Goal: Transaction & Acquisition: Purchase product/service

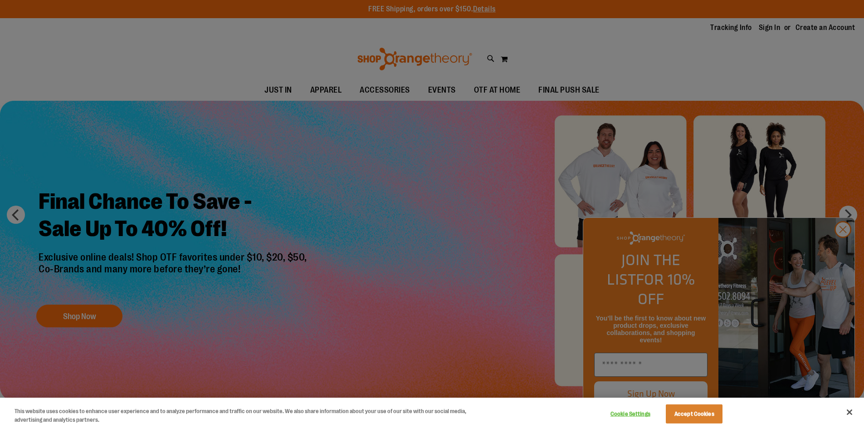
click at [842, 246] on div at bounding box center [432, 214] width 864 height 429
click at [274, 290] on div at bounding box center [432, 214] width 864 height 429
click at [531, 0] on div at bounding box center [432, 214] width 864 height 429
click at [384, 255] on div at bounding box center [432, 214] width 864 height 429
click at [849, 410] on button "Close" at bounding box center [850, 412] width 20 height 20
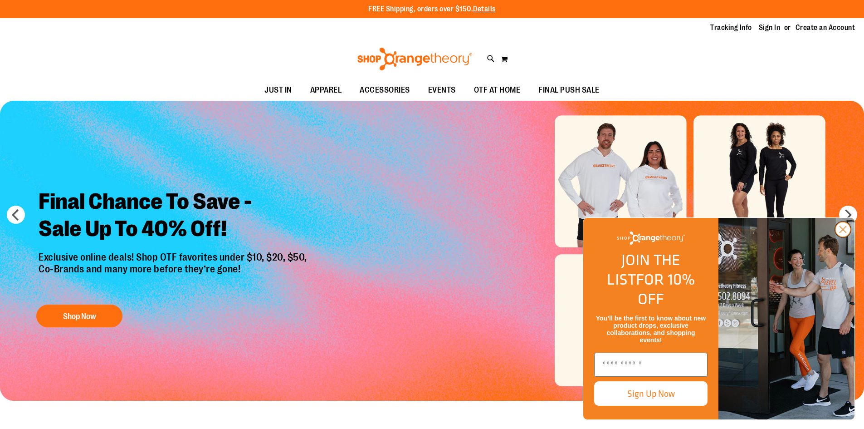
click at [844, 233] on icon "Close dialog" at bounding box center [843, 229] width 6 height 6
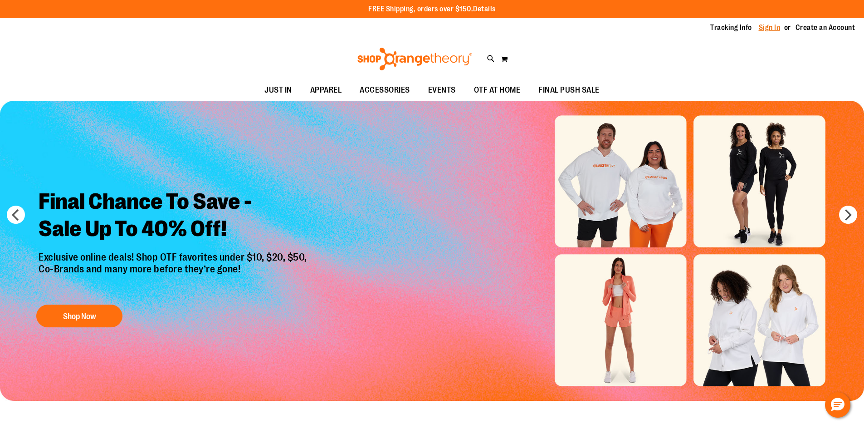
click at [771, 30] on link "Sign In" at bounding box center [770, 28] width 22 height 10
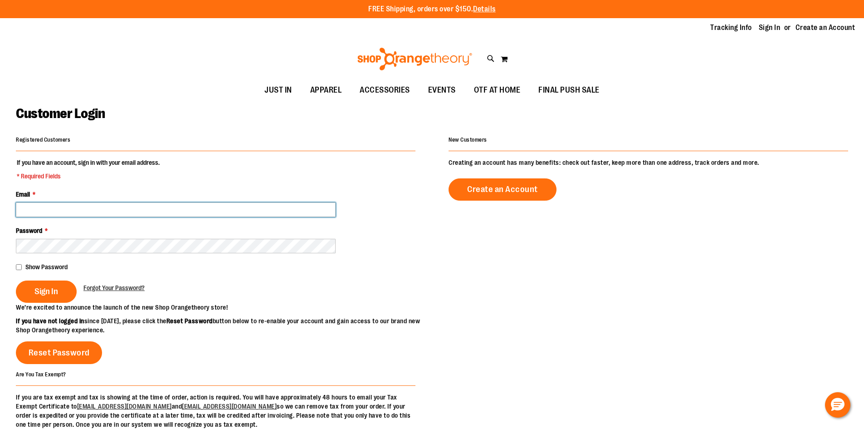
click at [74, 212] on input "Email *" at bounding box center [176, 209] width 320 height 15
type input "**********"
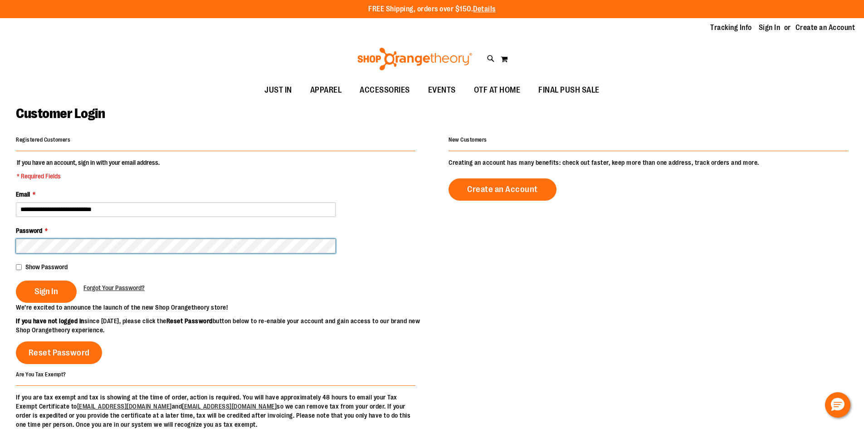
click at [16, 280] on button "Sign In" at bounding box center [46, 291] width 61 height 22
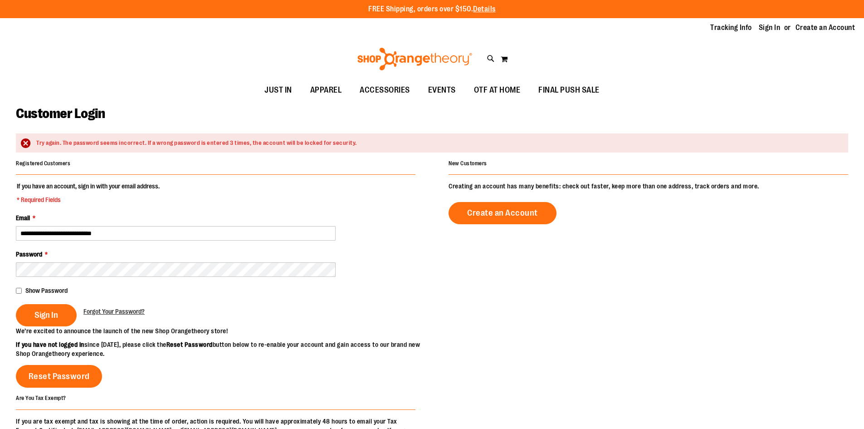
click at [87, 243] on fieldset "**********" at bounding box center [216, 253] width 400 height 145
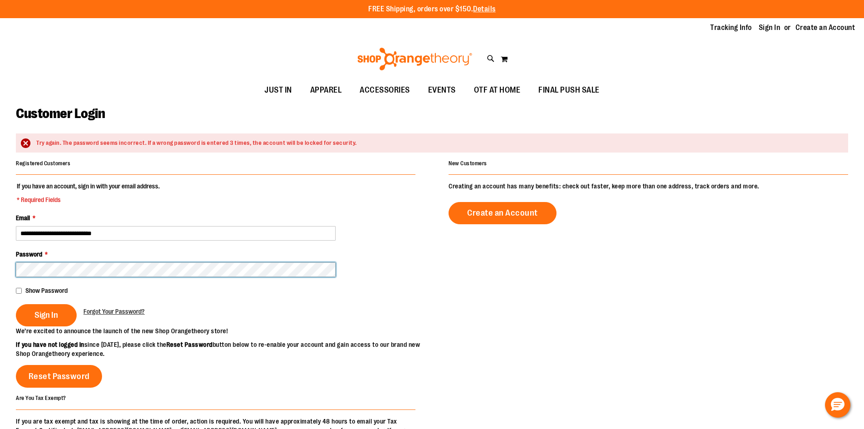
click at [16, 304] on button "Sign In" at bounding box center [46, 315] width 61 height 22
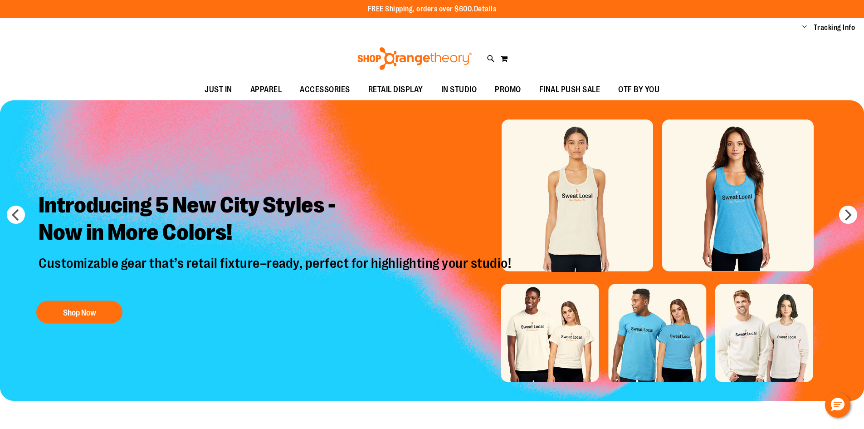
click at [759, 201] on img "Slide 1 of 8" at bounding box center [432, 250] width 864 height 300
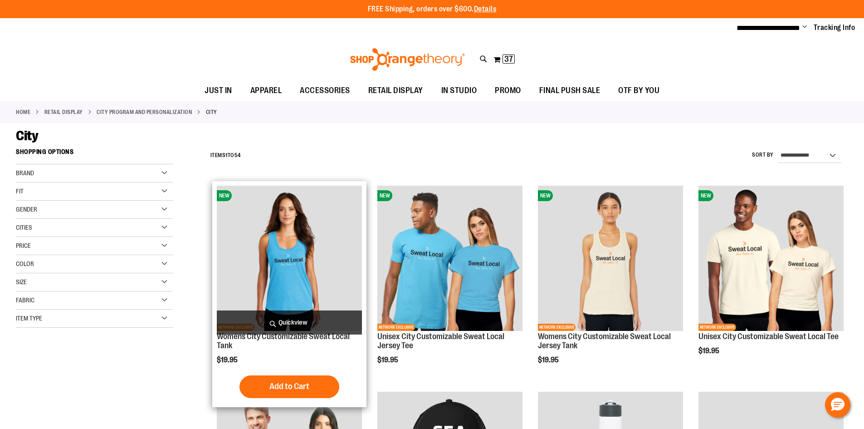
click at [294, 264] on img "product" at bounding box center [289, 258] width 145 height 145
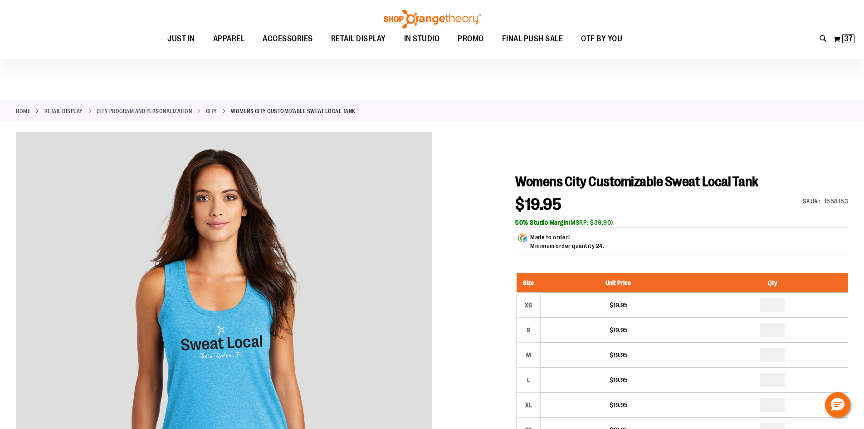
scroll to position [90, 0]
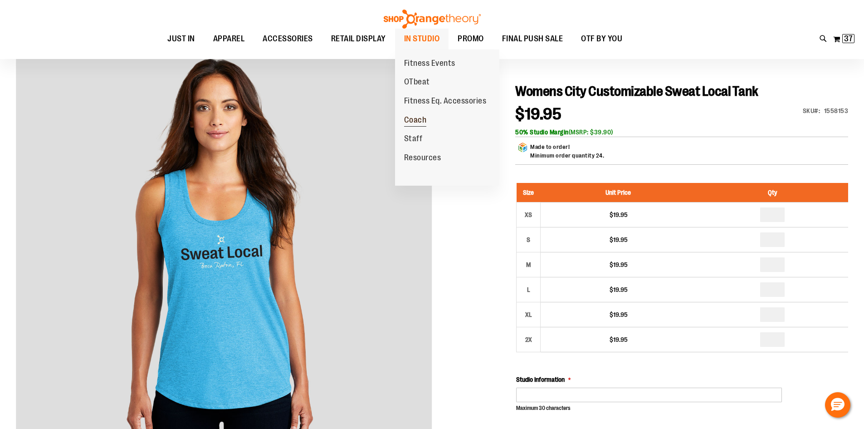
click at [418, 121] on span "Coach" at bounding box center [415, 120] width 23 height 11
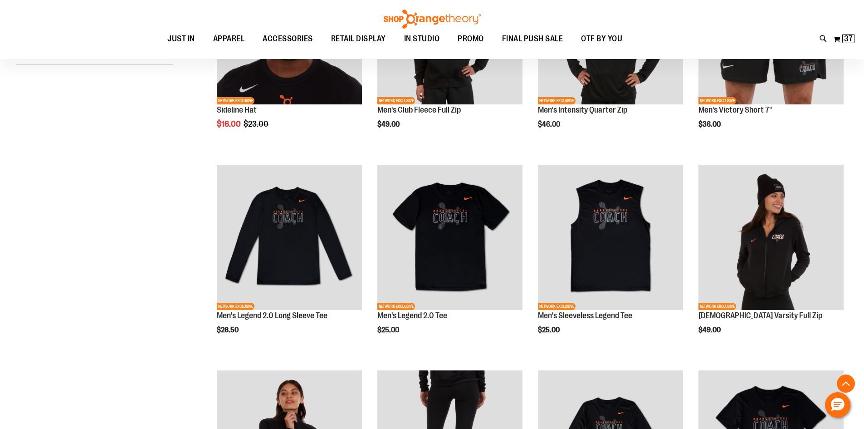
scroll to position [226, 0]
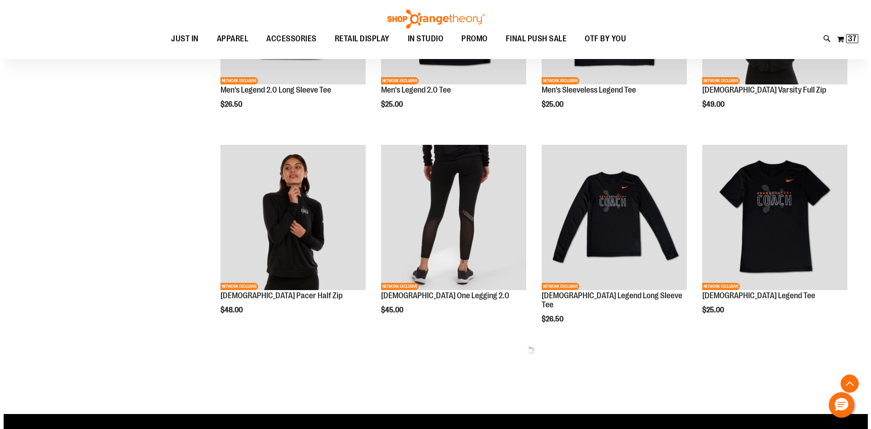
scroll to position [453, 0]
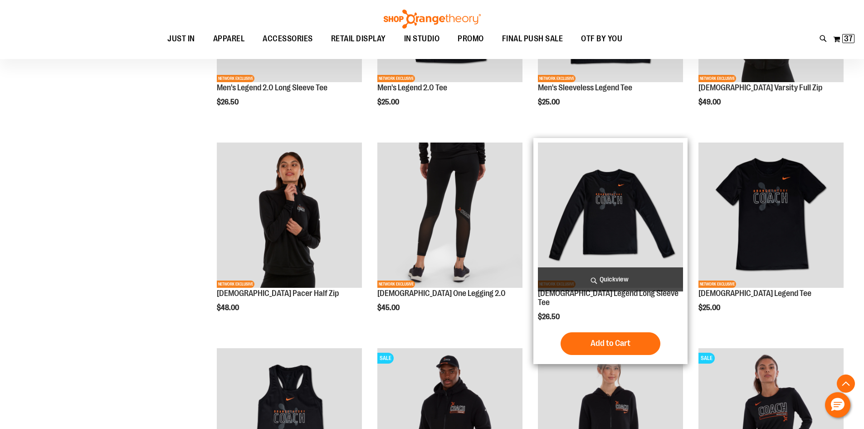
click at [641, 275] on span "Quickview" at bounding box center [610, 279] width 145 height 24
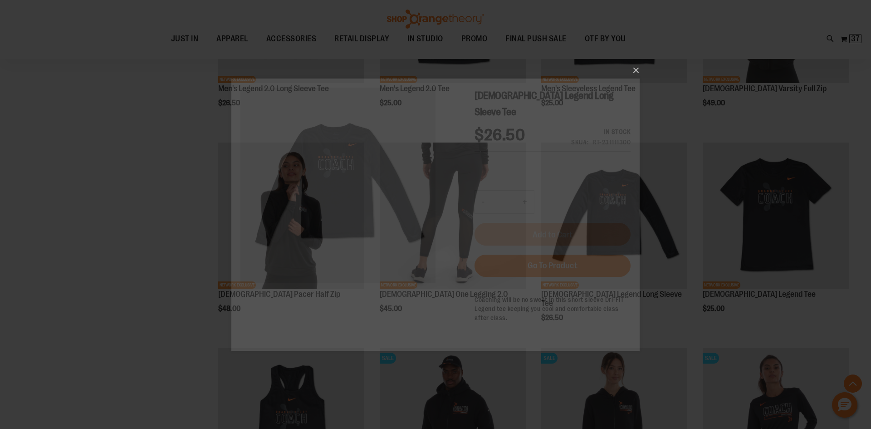
scroll to position [0, 0]
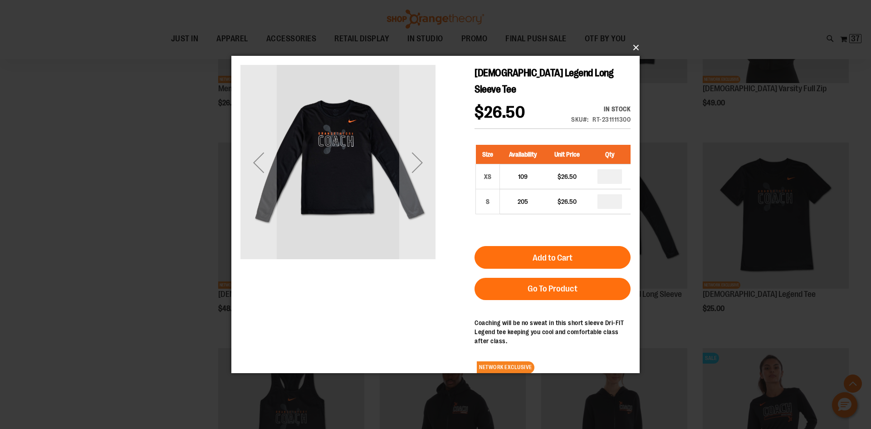
click at [635, 46] on button "×" at bounding box center [438, 48] width 408 height 20
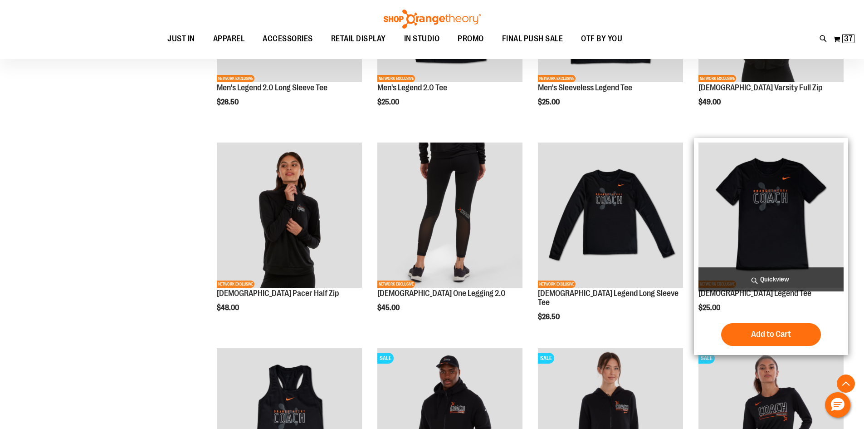
click at [779, 276] on span "Quickview" at bounding box center [771, 279] width 145 height 24
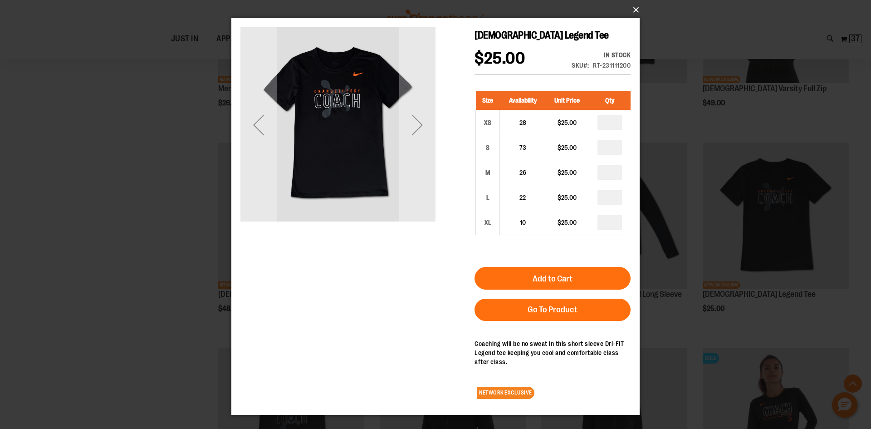
click at [633, 10] on button "×" at bounding box center [438, 10] width 408 height 20
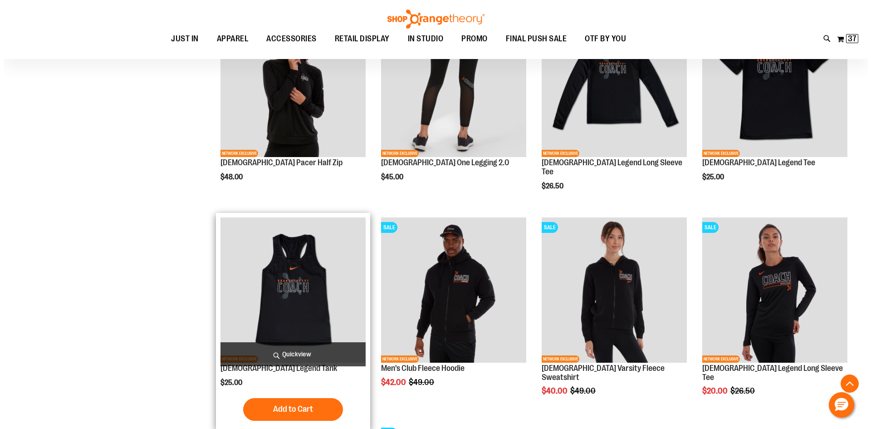
scroll to position [589, 0]
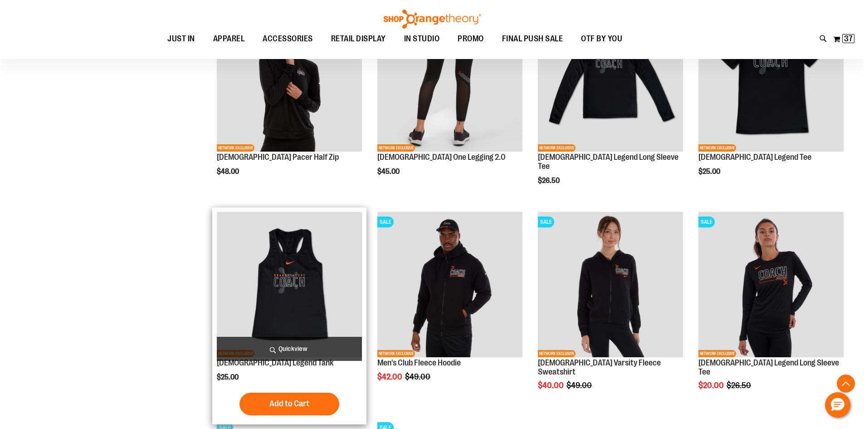
click at [320, 343] on span "Quickview" at bounding box center [289, 349] width 145 height 24
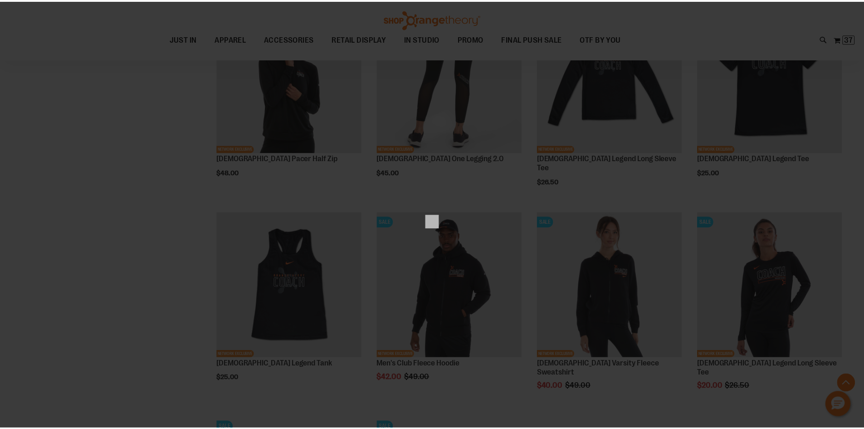
scroll to position [0, 0]
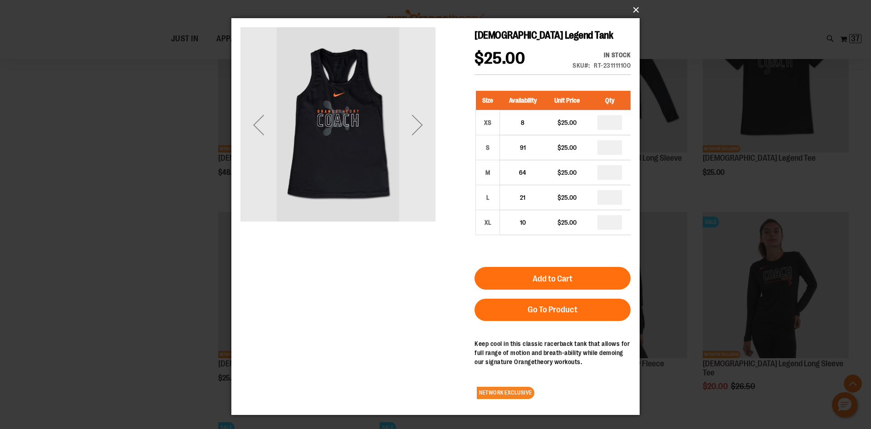
click at [636, 8] on button "×" at bounding box center [438, 10] width 408 height 20
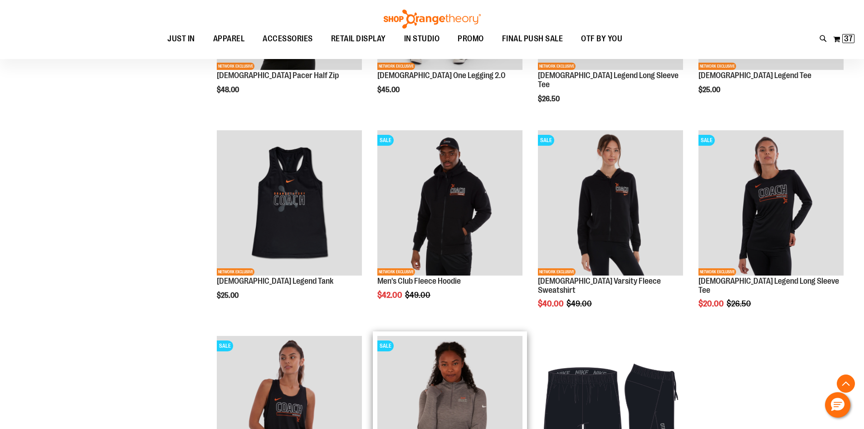
scroll to position [771, 0]
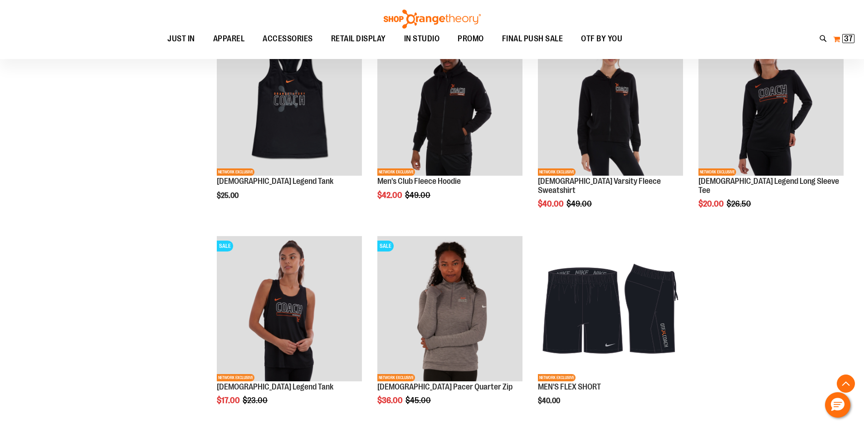
click at [839, 39] on button "My Cart 37 37 items" at bounding box center [844, 39] width 22 height 15
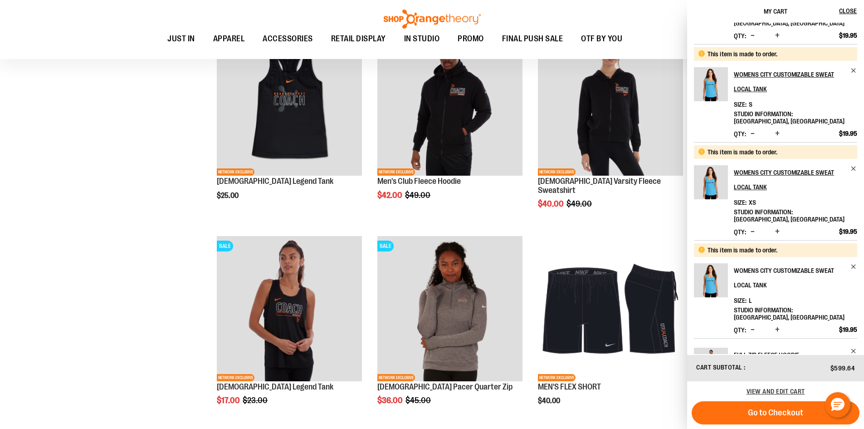
scroll to position [390, 0]
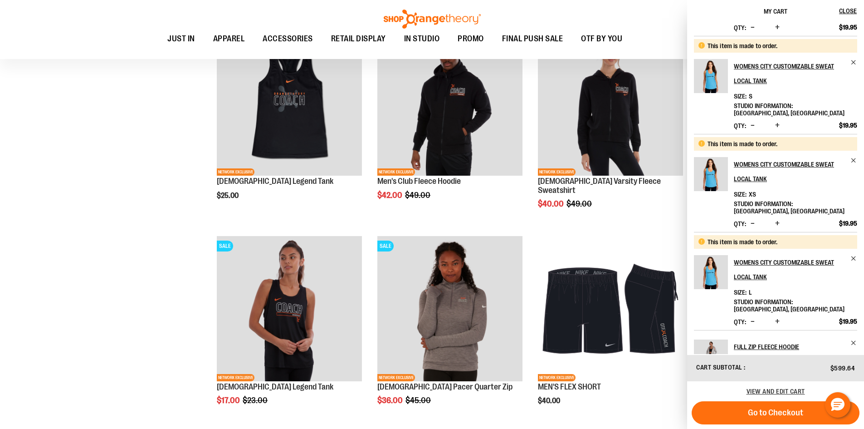
click at [718, 339] on img "Product" at bounding box center [711, 356] width 34 height 34
click at [774, 339] on h2 "Full Zip Fleece Hoodie" at bounding box center [789, 346] width 111 height 15
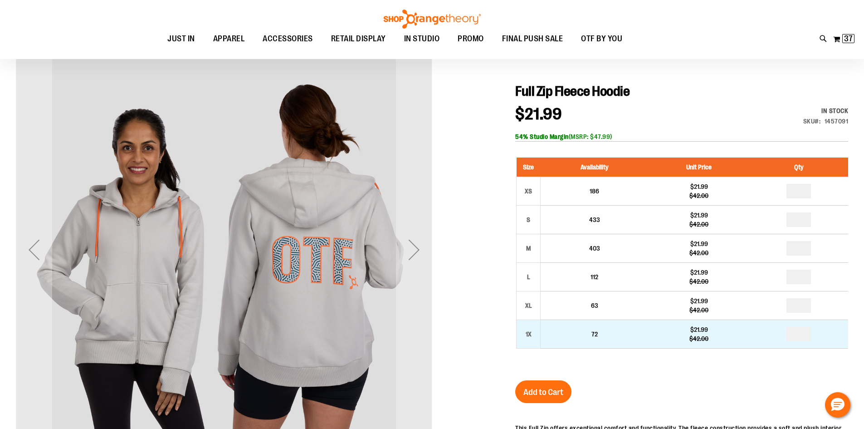
scroll to position [90, 0]
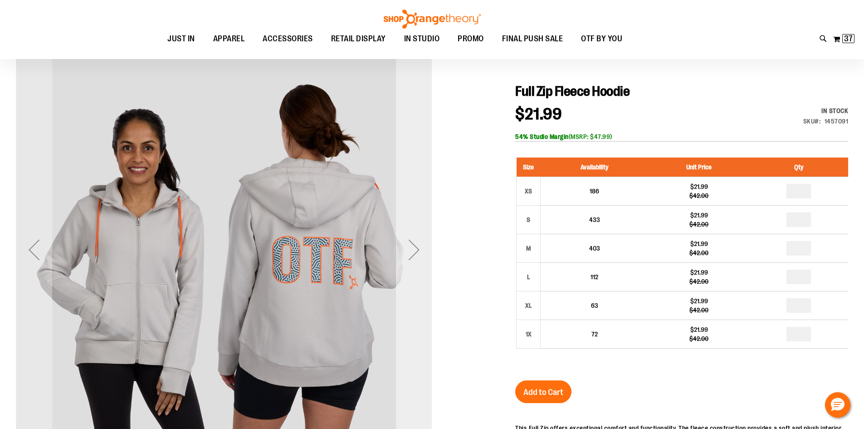
click at [410, 254] on div "Next" at bounding box center [414, 249] width 36 height 36
